Goal: Information Seeking & Learning: Learn about a topic

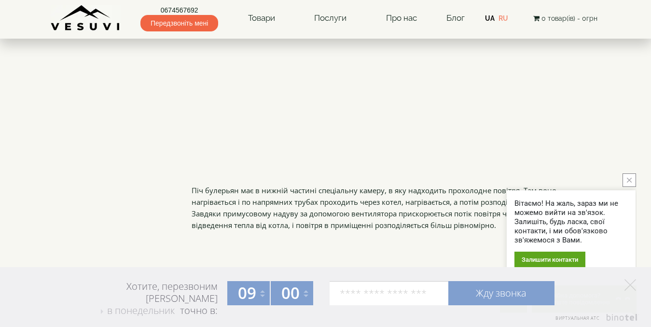
scroll to position [803, 0]
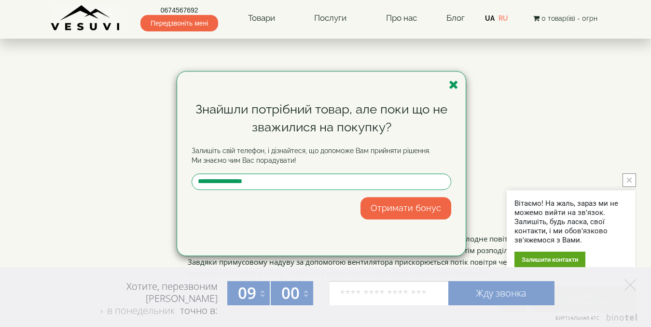
click at [548, 260] on div "Залишити контакти" at bounding box center [549, 259] width 71 height 16
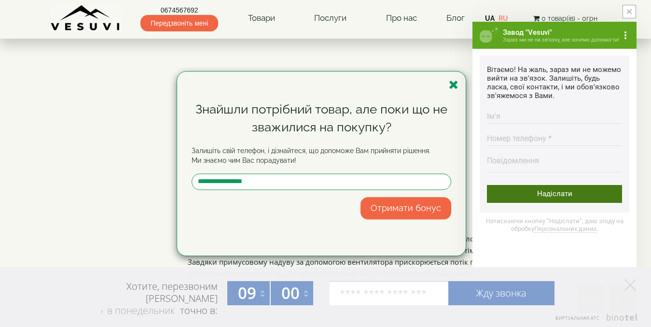
click at [503, 203] on div "Надіслати" at bounding box center [554, 194] width 135 height 18
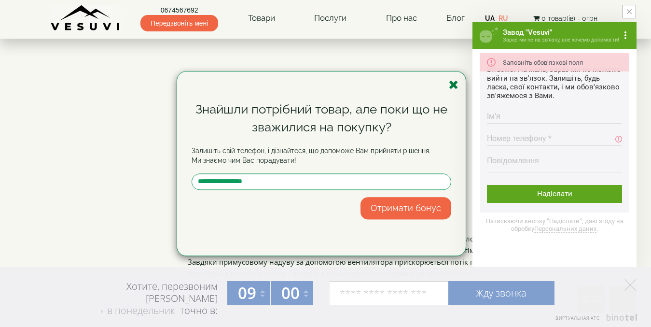
click at [453, 85] on icon "button" at bounding box center [454, 85] width 10 height 12
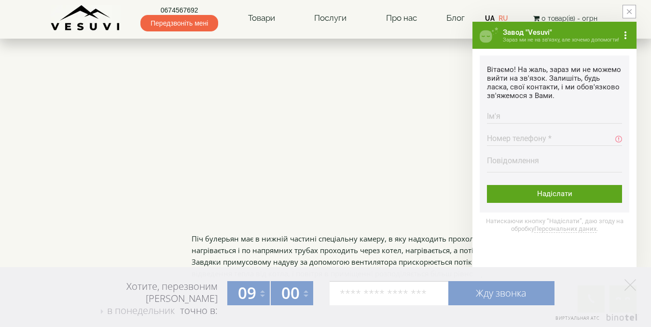
drag, startPoint x: 629, startPoint y: 11, endPoint x: 614, endPoint y: 21, distance: 18.7
click at [629, 11] on icon "close button" at bounding box center [629, 11] width 5 height 5
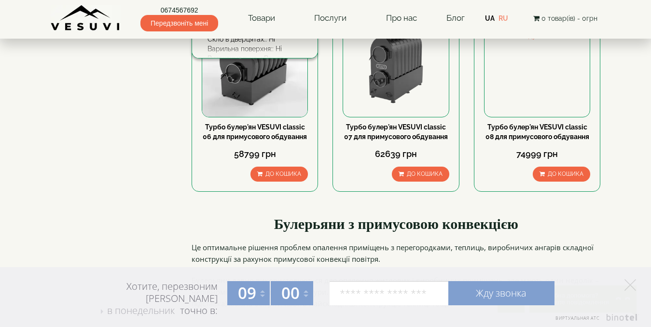
scroll to position [485, 0]
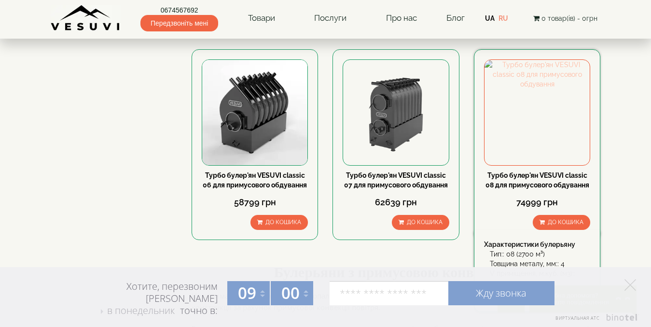
click at [554, 95] on img at bounding box center [537, 112] width 105 height 105
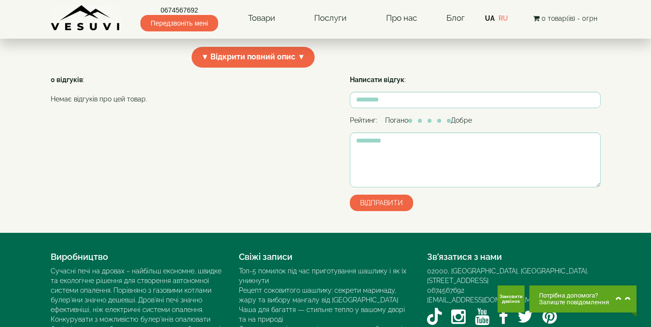
scroll to position [368, 0]
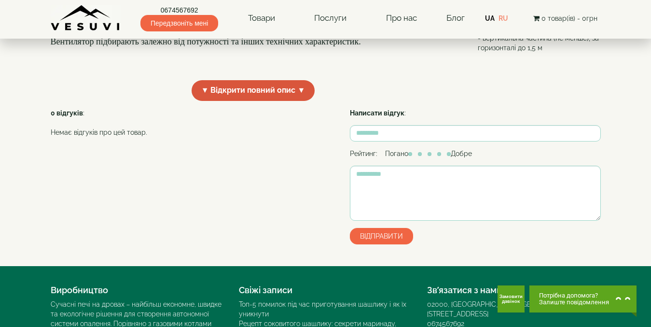
click at [262, 101] on span "▼ Відкрити повний опис ▼" at bounding box center [254, 90] width 124 height 21
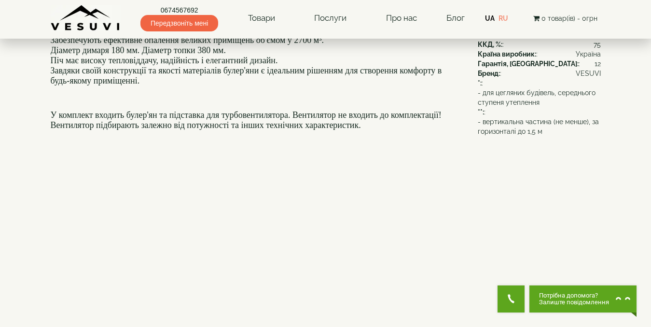
scroll to position [175, 0]
